Goal: Task Accomplishment & Management: Complete application form

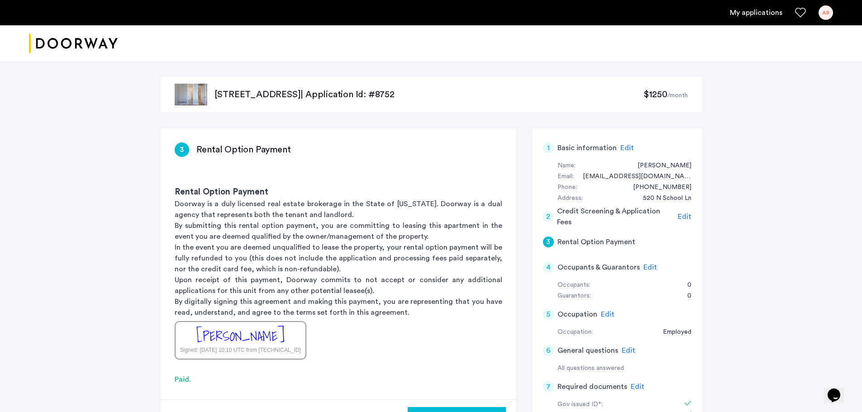
click at [752, 14] on link "My applications" at bounding box center [756, 12] width 52 height 11
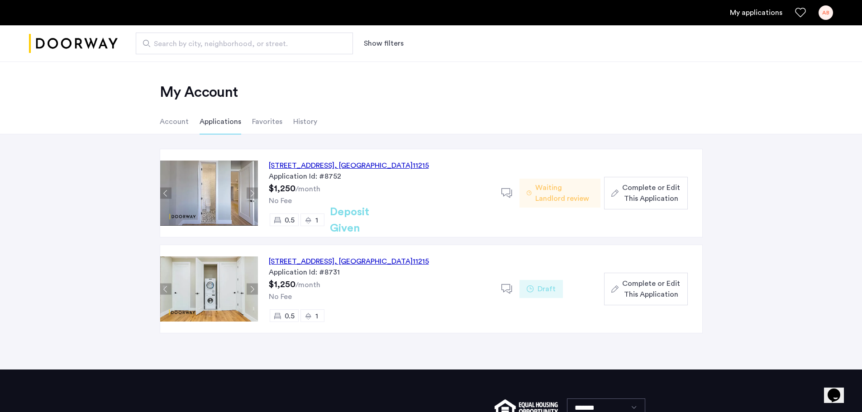
click at [510, 194] on use at bounding box center [506, 193] width 11 height 10
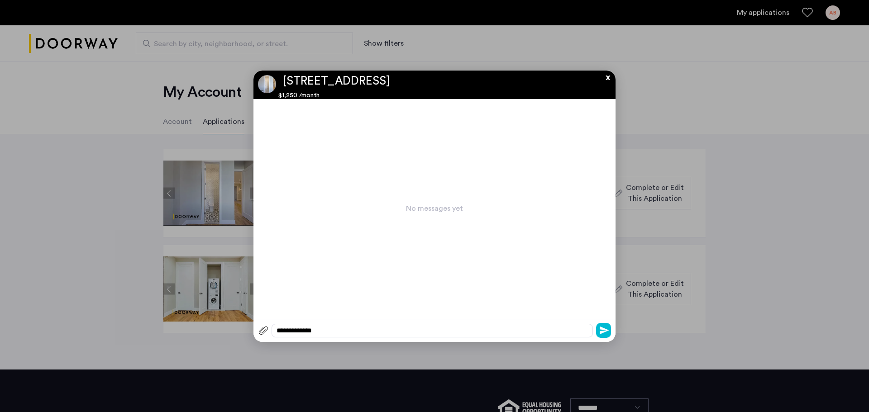
click at [400, 325] on div "**********" at bounding box center [431, 331] width 321 height 14
click at [607, 334] on icon "submit" at bounding box center [603, 330] width 9 height 9
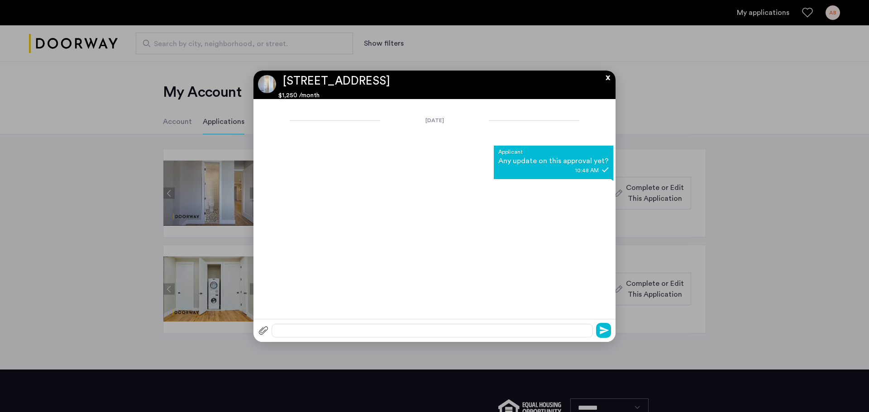
click at [609, 76] on button "x" at bounding box center [606, 76] width 14 height 10
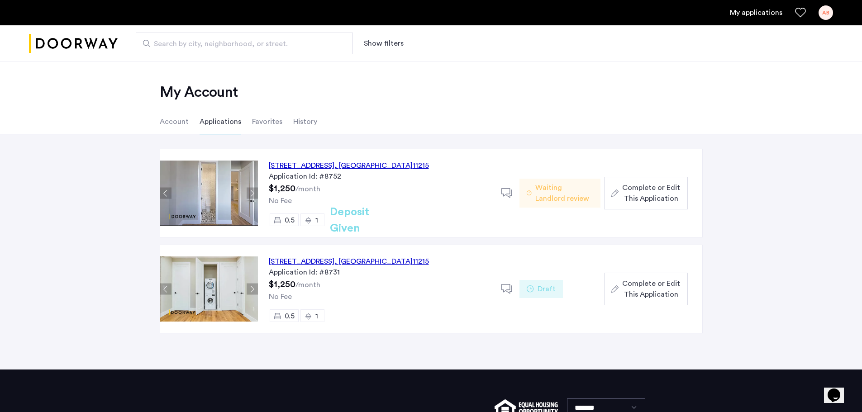
click at [513, 195] on div at bounding box center [510, 193] width 18 height 18
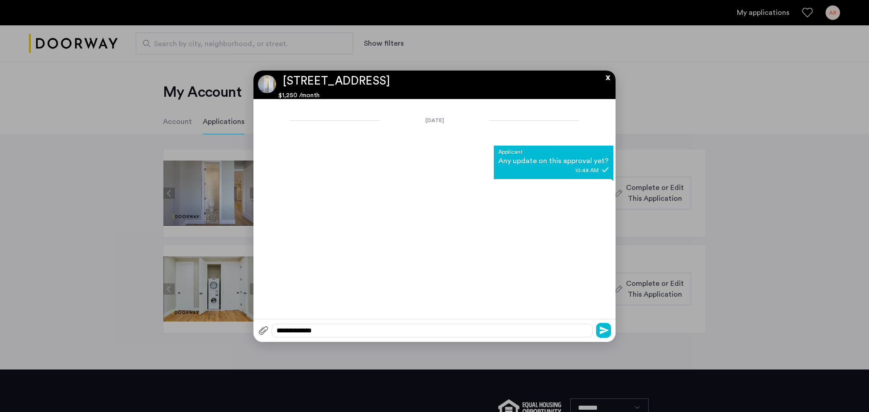
click at [611, 76] on button "x" at bounding box center [606, 76] width 14 height 10
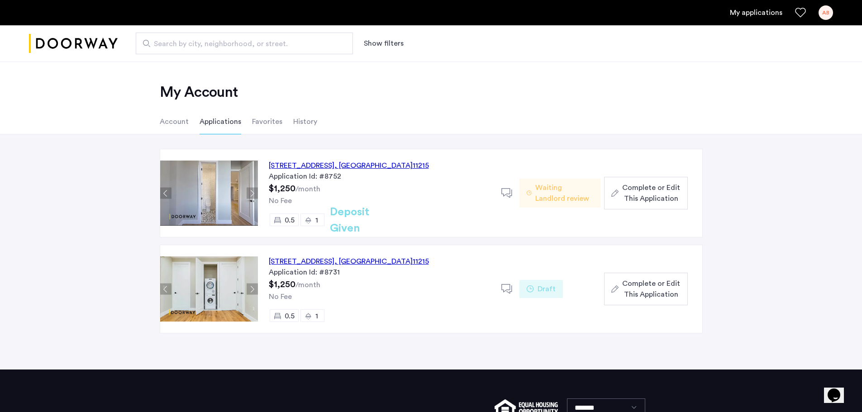
click at [657, 206] on button "Complete or Edit This Application" at bounding box center [645, 193] width 83 height 33
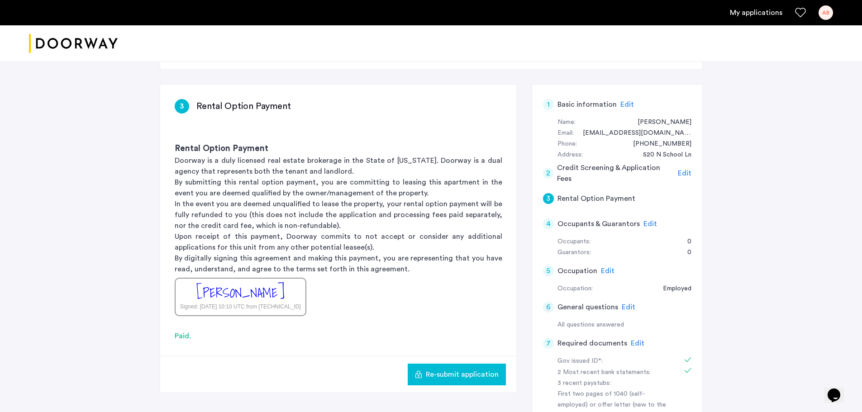
scroll to position [140, 0]
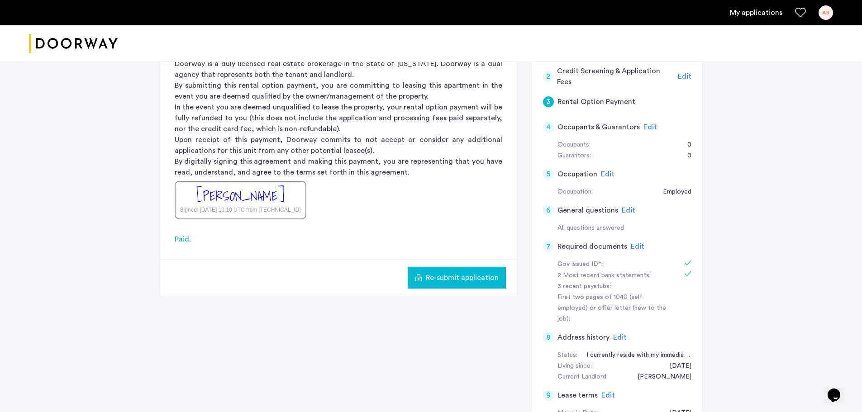
click at [628, 211] on span "Edit" at bounding box center [629, 210] width 14 height 7
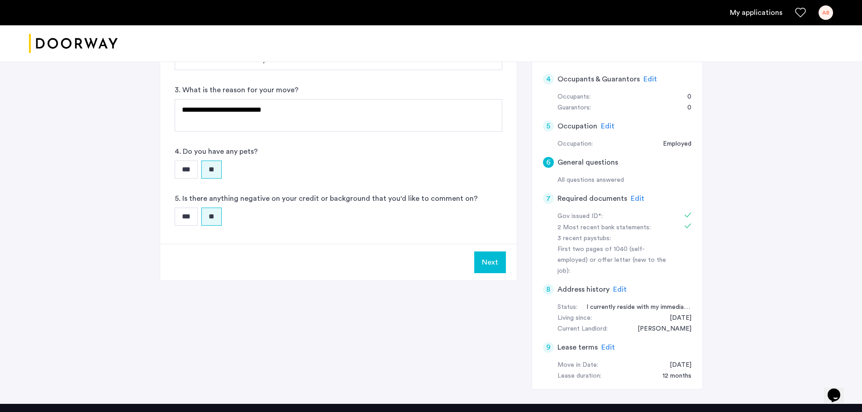
scroll to position [196, 0]
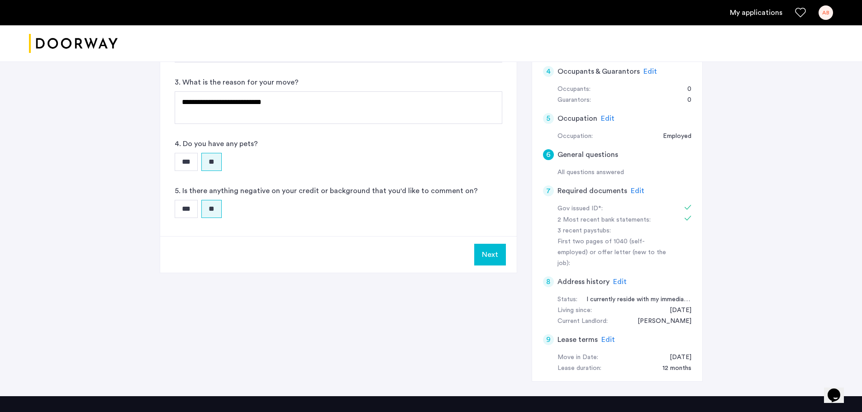
click at [636, 192] on span "Edit" at bounding box center [638, 190] width 14 height 7
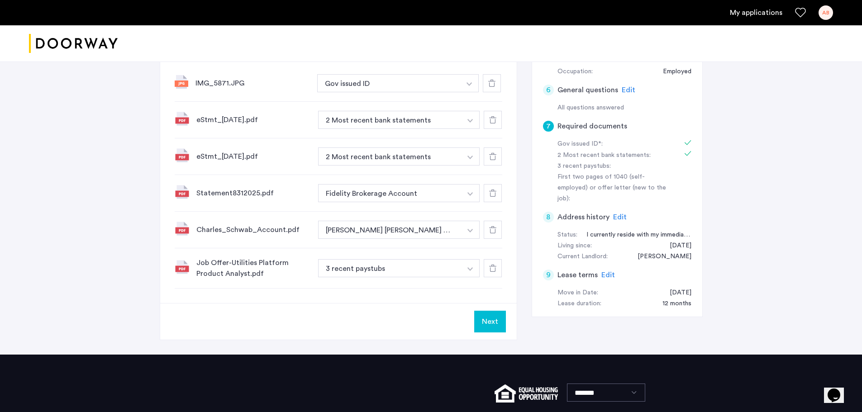
scroll to position [280, 0]
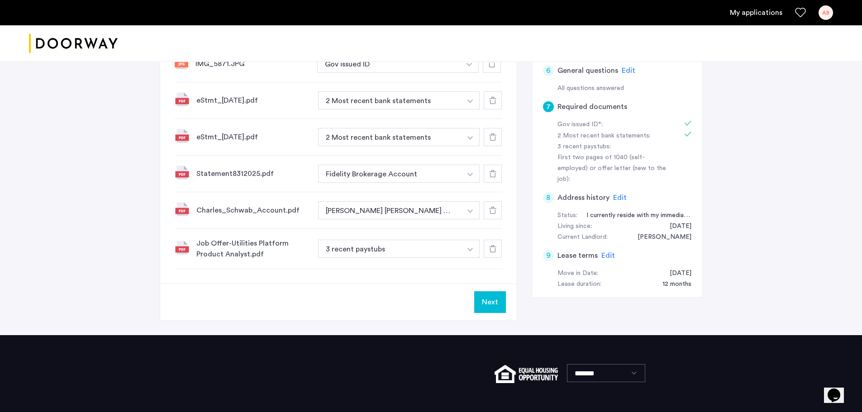
click at [621, 194] on span "Edit" at bounding box center [620, 197] width 14 height 7
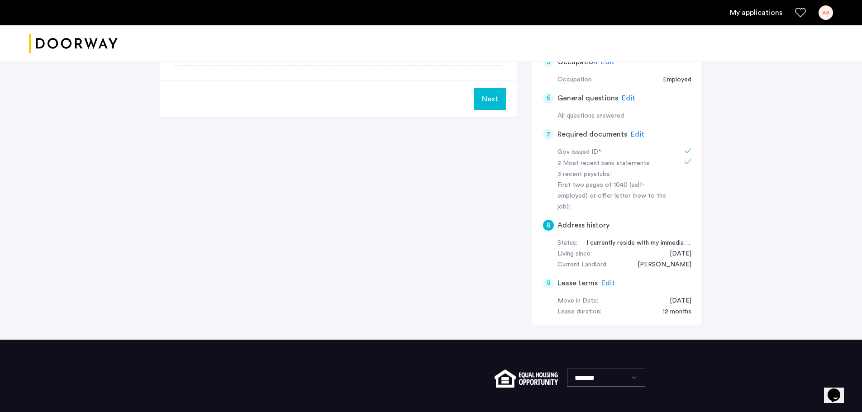
scroll to position [261, 0]
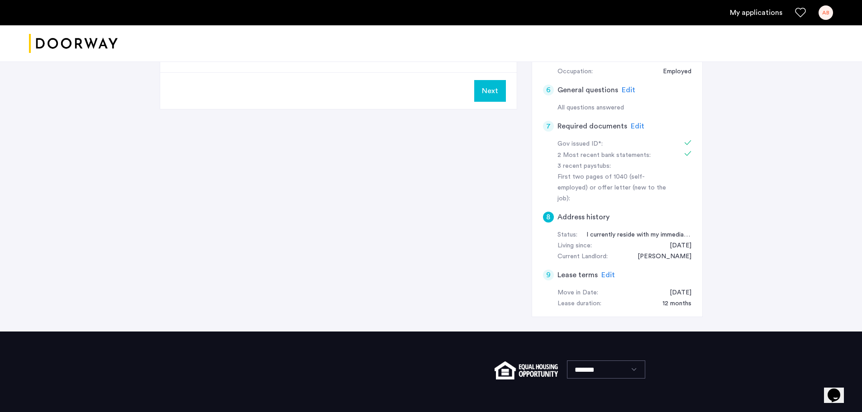
click at [610, 271] on span "Edit" at bounding box center [608, 274] width 14 height 7
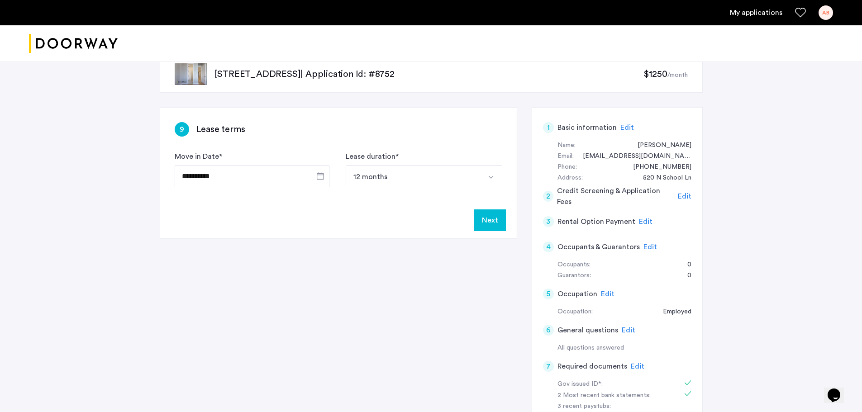
scroll to position [0, 0]
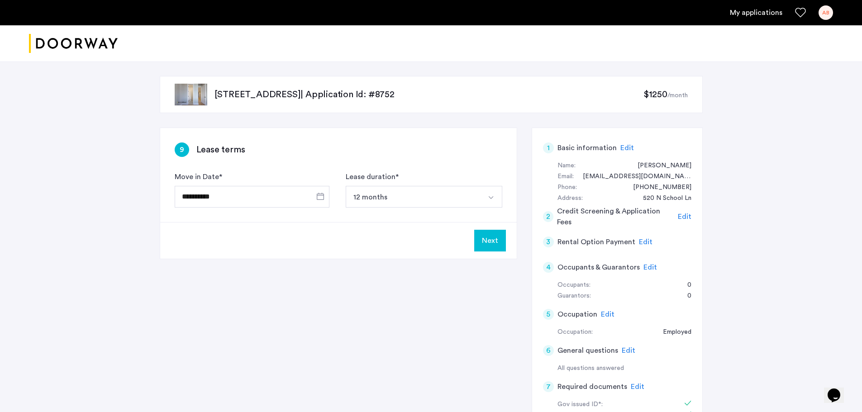
drag, startPoint x: 52, startPoint y: 207, endPoint x: 58, endPoint y: 186, distance: 21.6
click at [52, 207] on div "**********" at bounding box center [431, 327] width 862 height 531
